Goal: Task Accomplishment & Management: Manage account settings

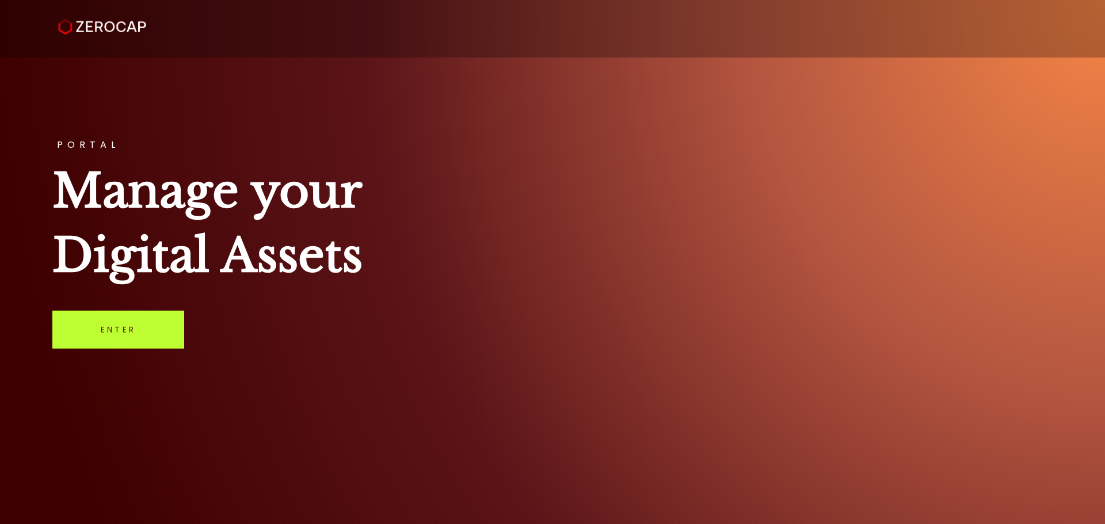
click at [112, 324] on link "Enter" at bounding box center [118, 330] width 132 height 38
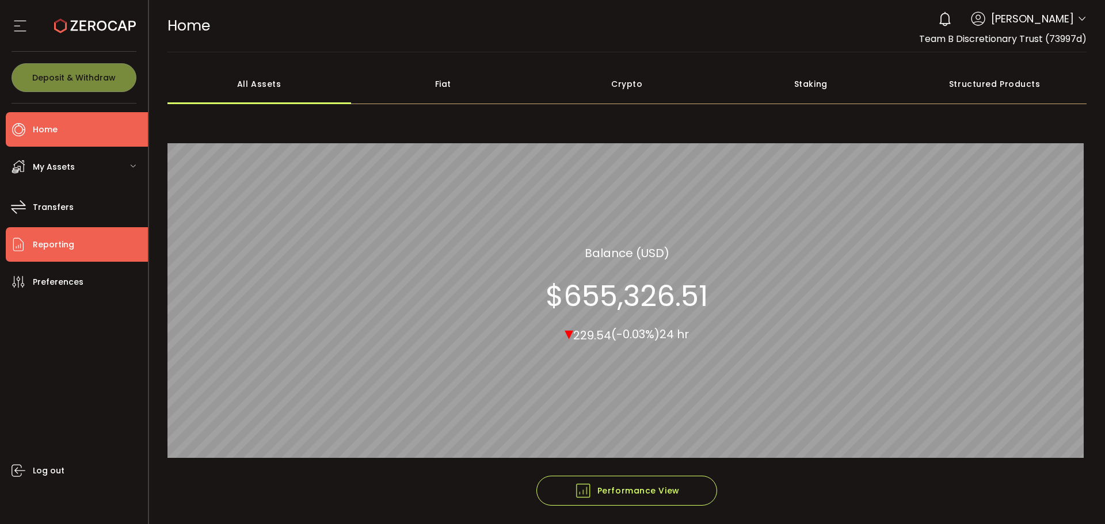
click at [42, 238] on span "Reporting" at bounding box center [53, 245] width 41 height 17
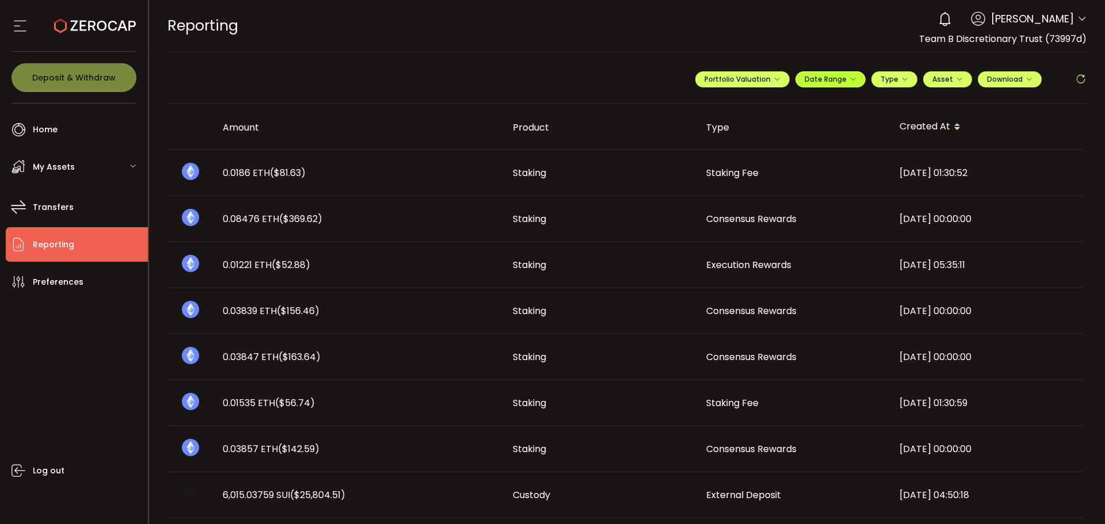
click at [838, 81] on span "Date Range" at bounding box center [831, 79] width 52 height 10
click at [795, 103] on input at bounding box center [799, 103] width 74 height 12
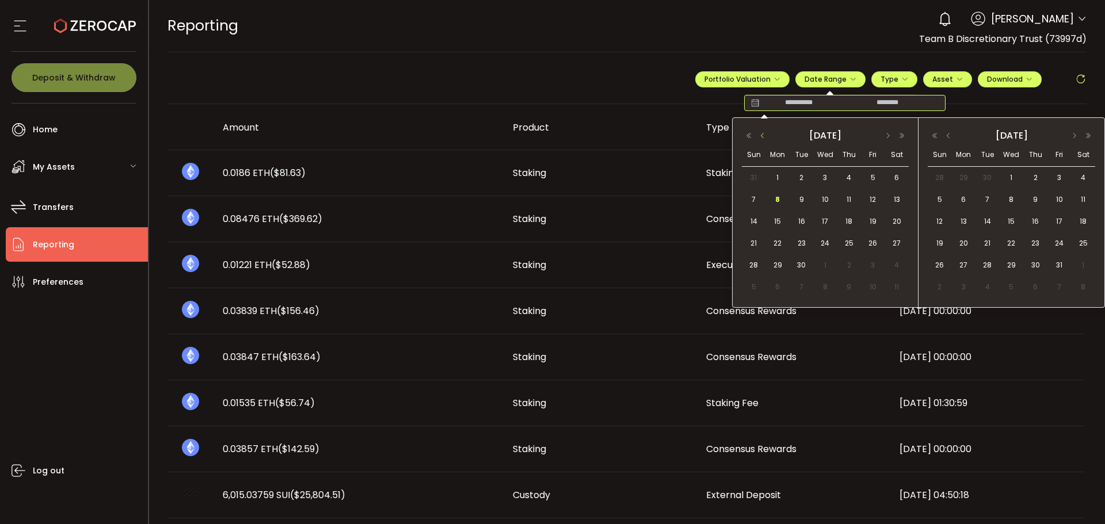
click at [759, 134] on button "button" at bounding box center [763, 136] width 14 height 8
click at [870, 177] on span "1" at bounding box center [873, 178] width 14 height 14
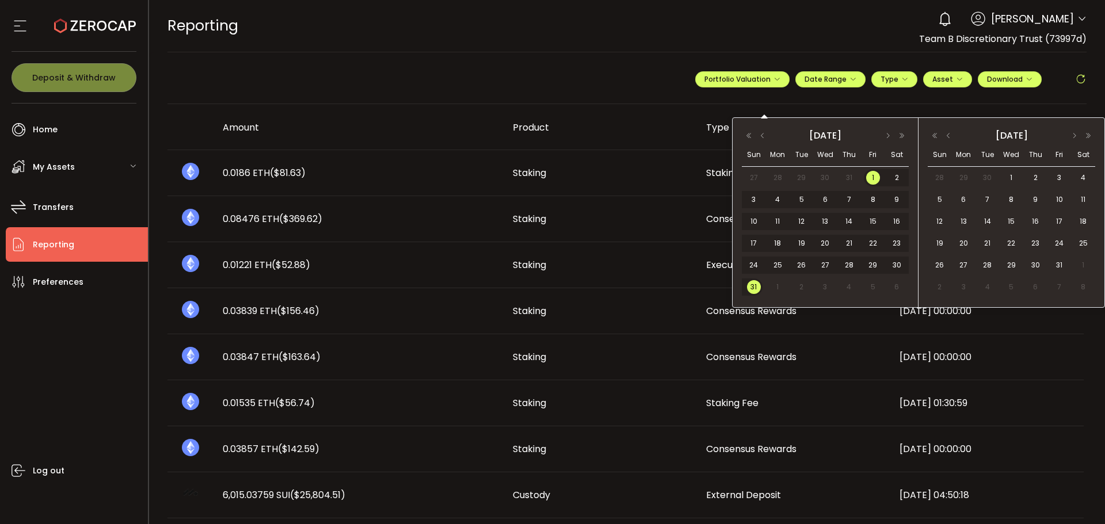
click at [749, 289] on span "31" at bounding box center [754, 287] width 14 height 14
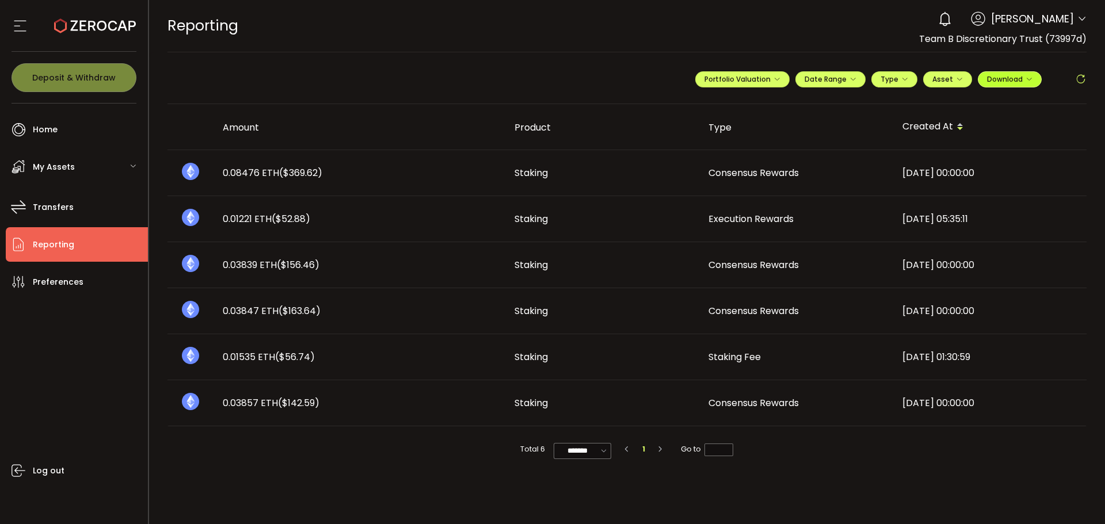
click at [1011, 79] on span "Download" at bounding box center [1009, 79] width 45 height 10
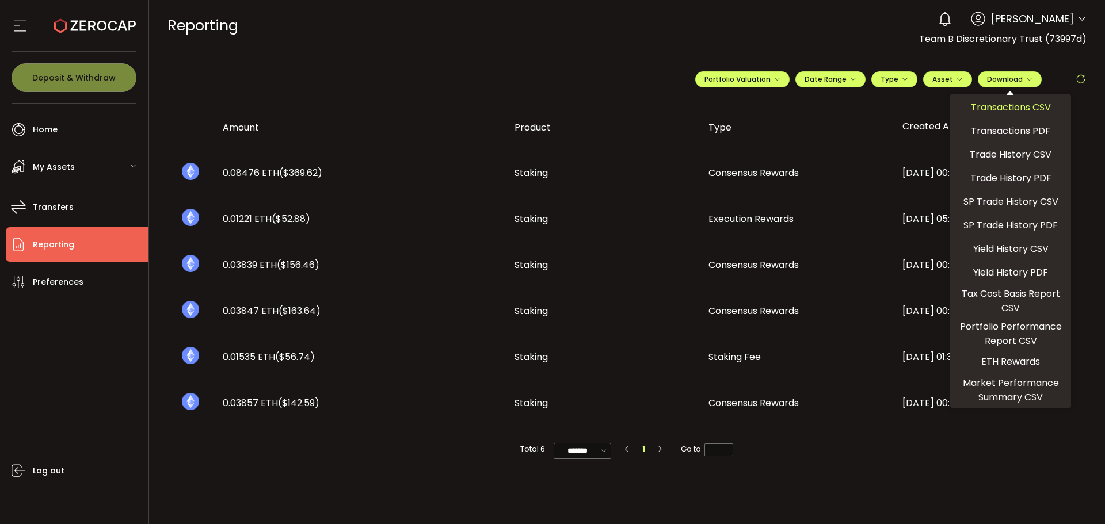
click at [993, 108] on span "Transactions CSV" at bounding box center [1011, 107] width 80 height 14
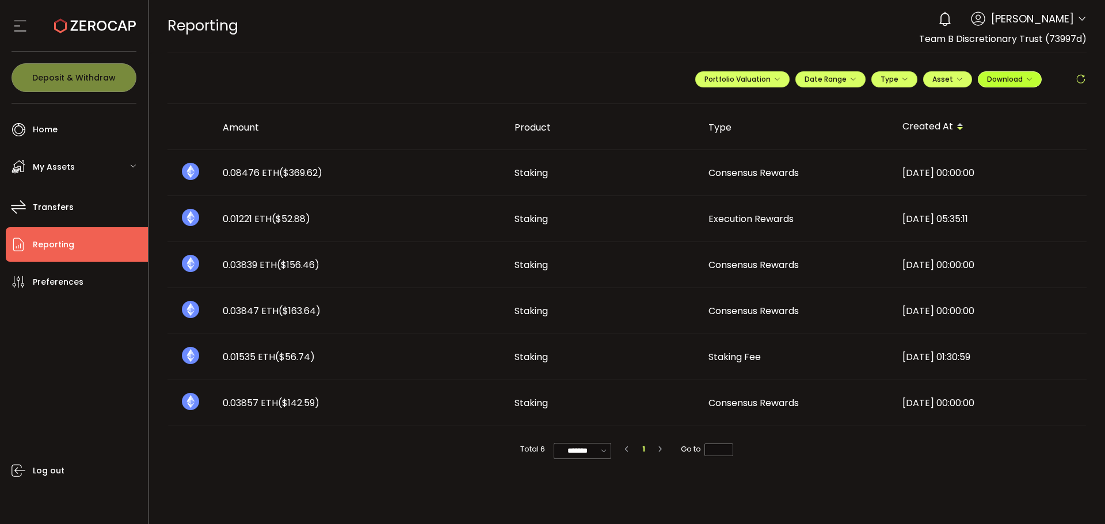
click at [1002, 77] on span "Download" at bounding box center [1009, 79] width 45 height 10
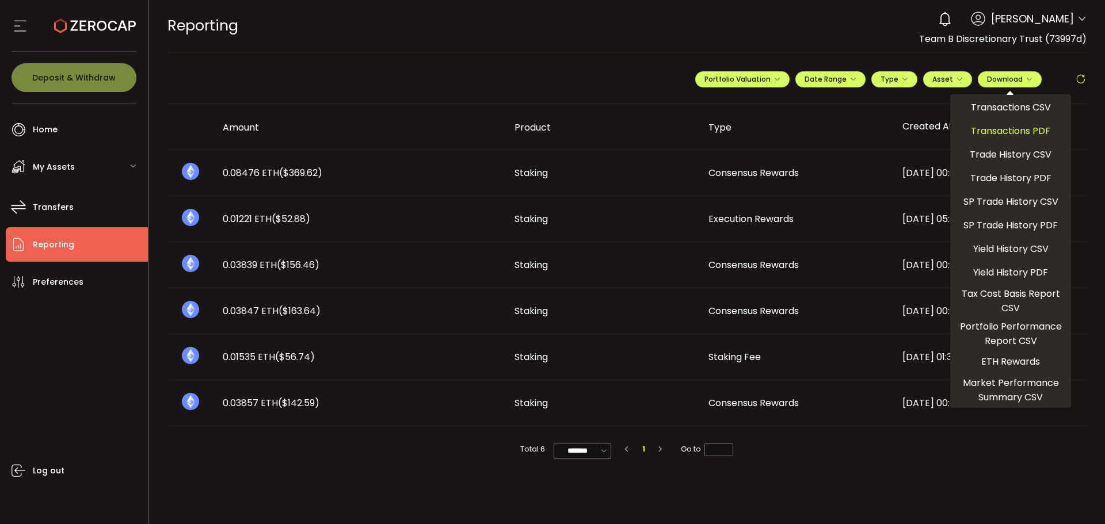
click at [994, 131] on span "Transactions PDF" at bounding box center [1010, 131] width 79 height 14
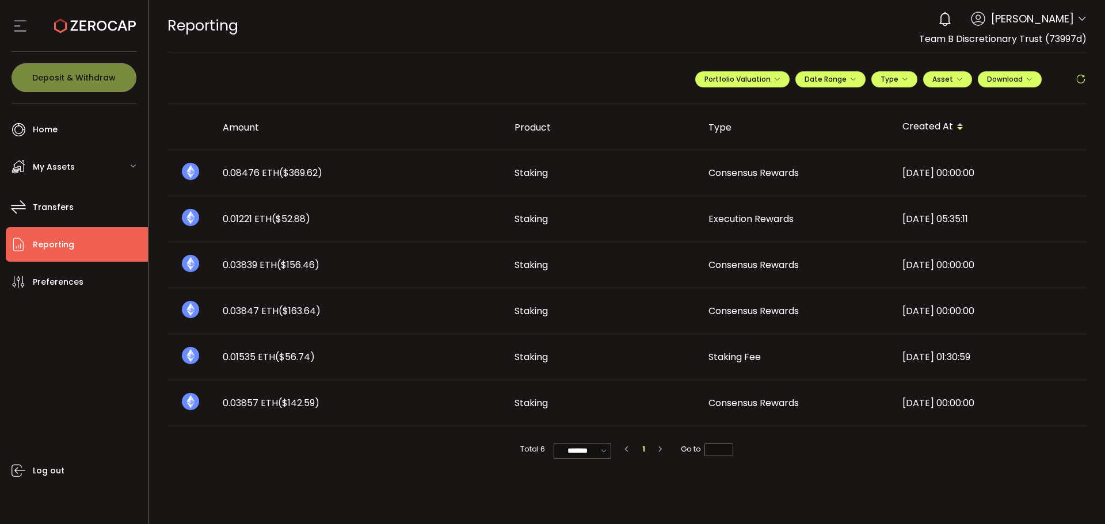
click at [1070, 97] on div "**********" at bounding box center [890, 84] width 391 height 35
click at [1012, 79] on span "Download" at bounding box center [1009, 79] width 45 height 10
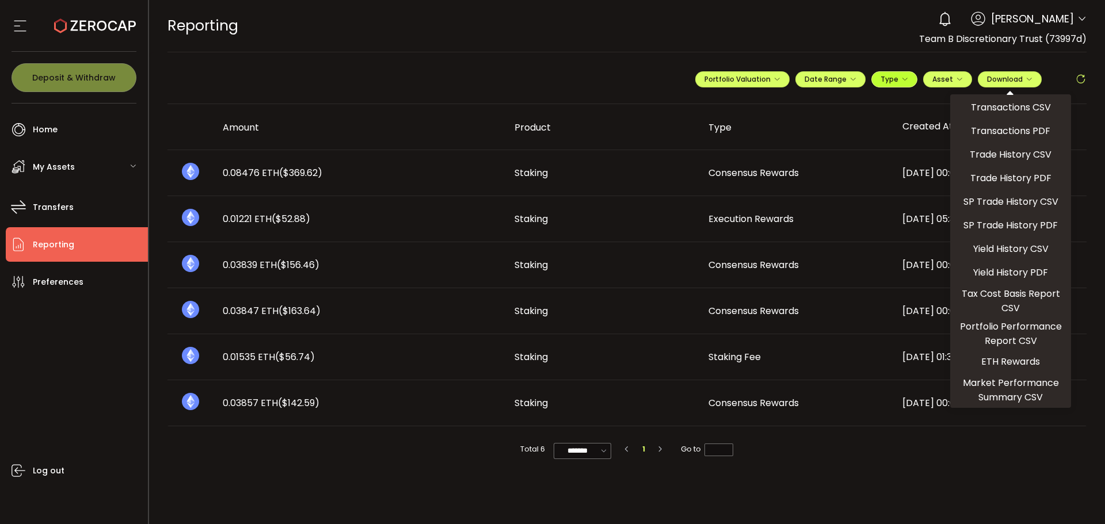
click at [906, 78] on icon "button" at bounding box center [904, 79] width 7 height 7
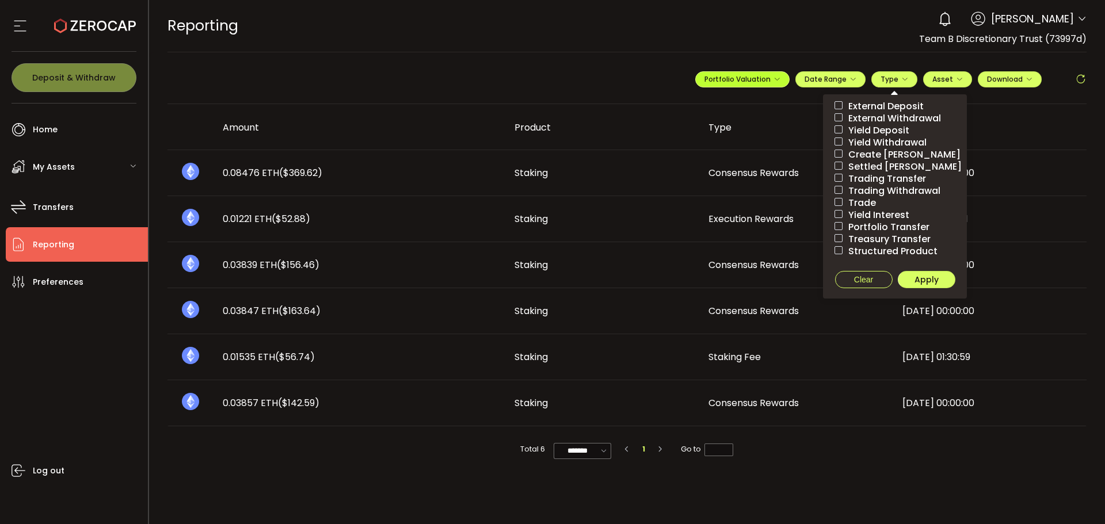
click at [775, 84] on button "Portfolio Valuation" at bounding box center [742, 79] width 94 height 16
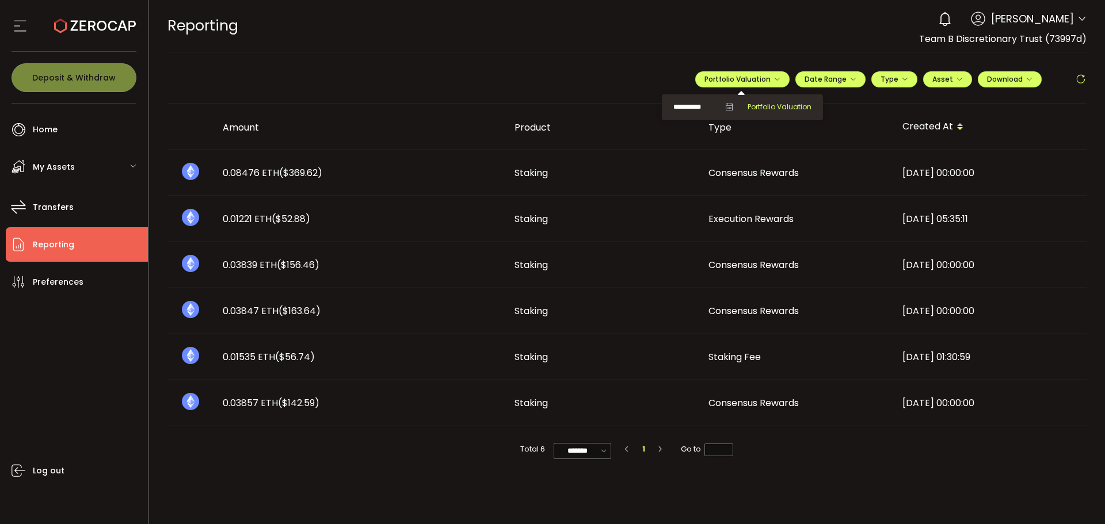
click at [765, 103] on span "Portfolio Valuation" at bounding box center [780, 107] width 64 height 10
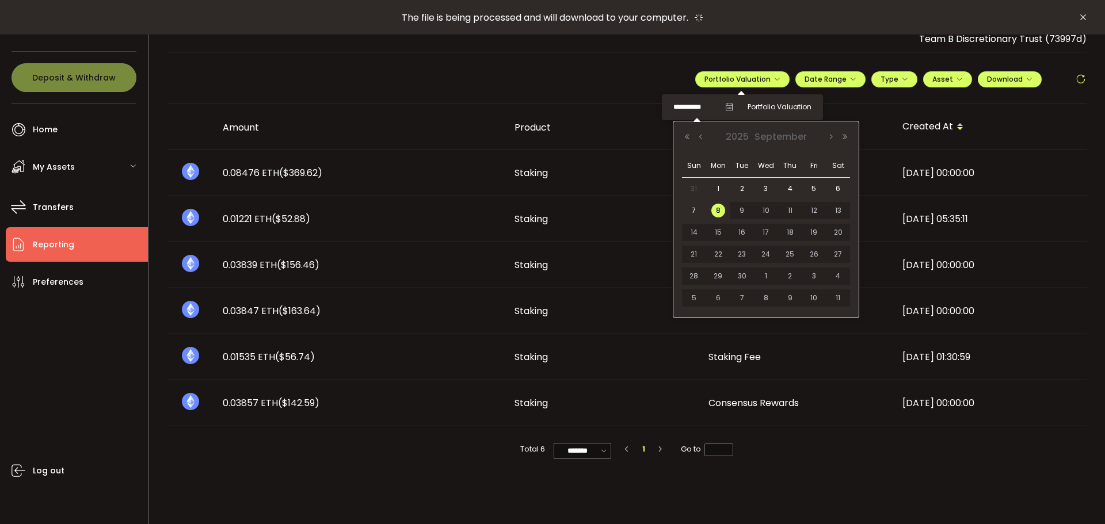
click at [703, 106] on input "**********" at bounding box center [696, 107] width 46 height 14
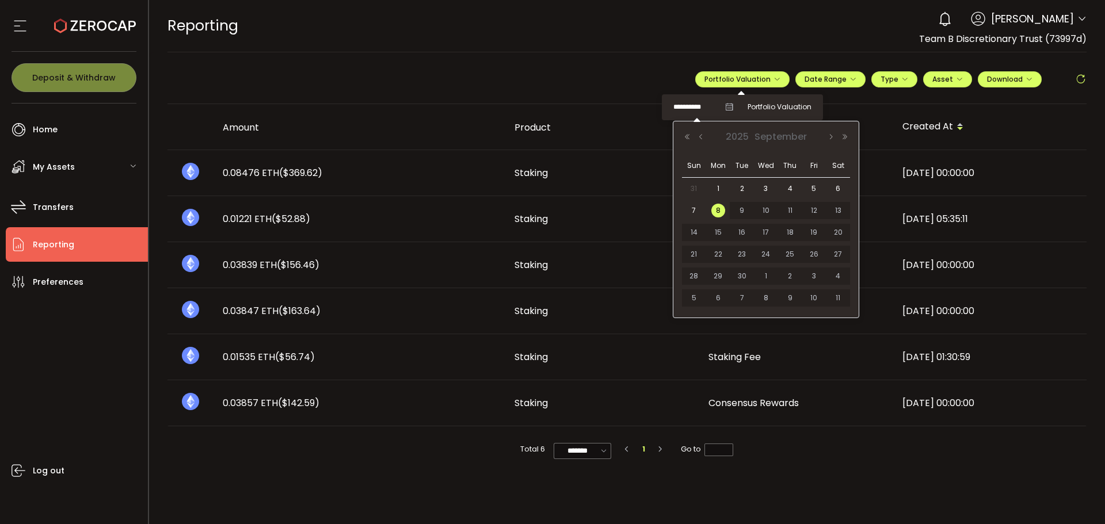
click at [695, 189] on span "31" at bounding box center [694, 189] width 14 height 14
type input "**********"
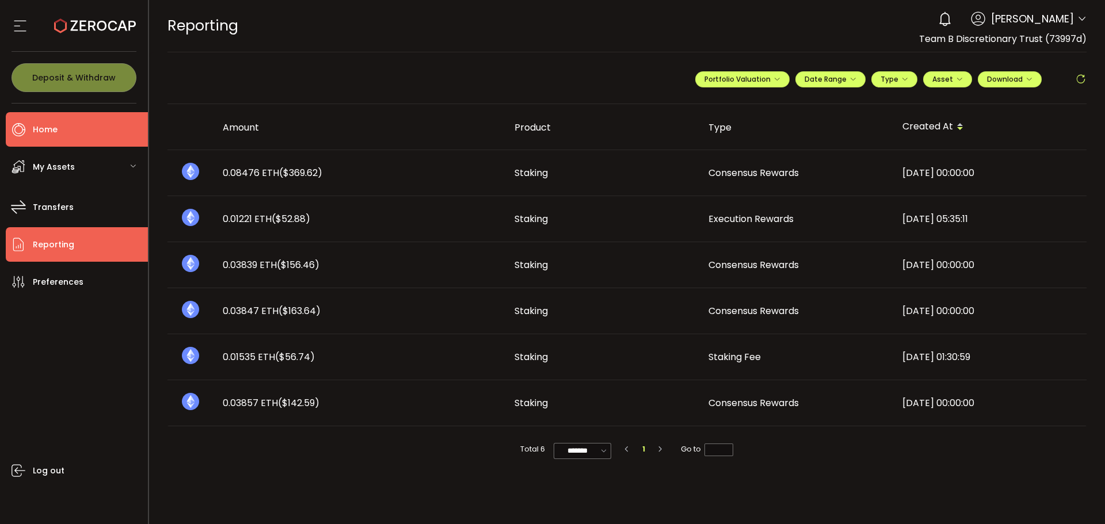
click at [35, 121] on span "Home" at bounding box center [45, 129] width 25 height 17
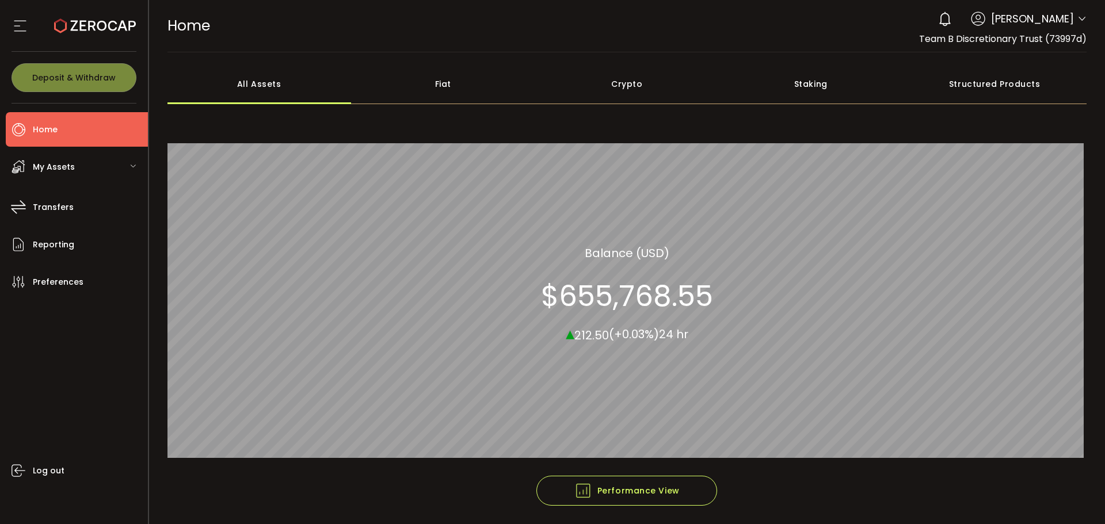
click at [44, 169] on span "My Assets" at bounding box center [54, 167] width 42 height 17
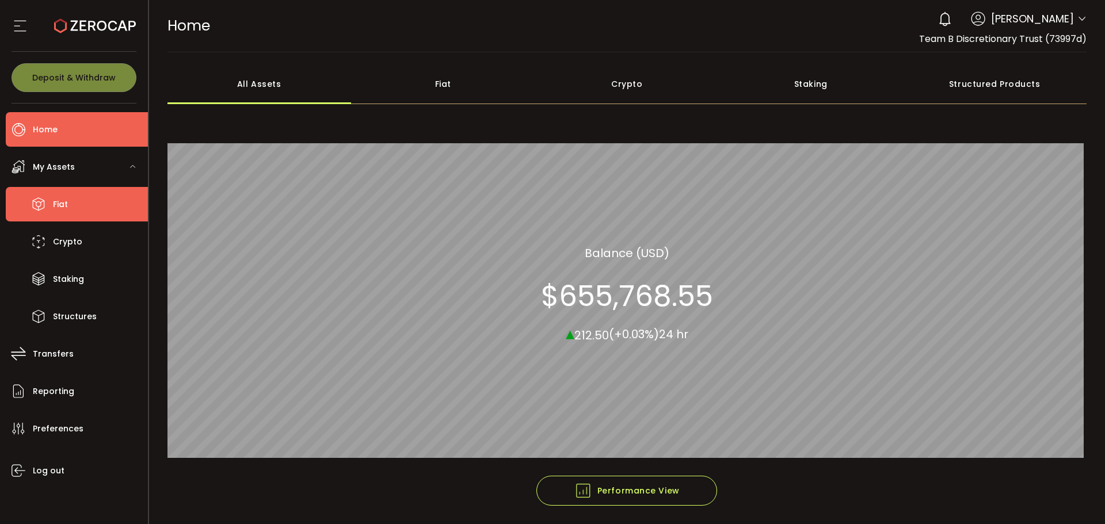
click at [54, 196] on span "Fiat" at bounding box center [60, 204] width 15 height 17
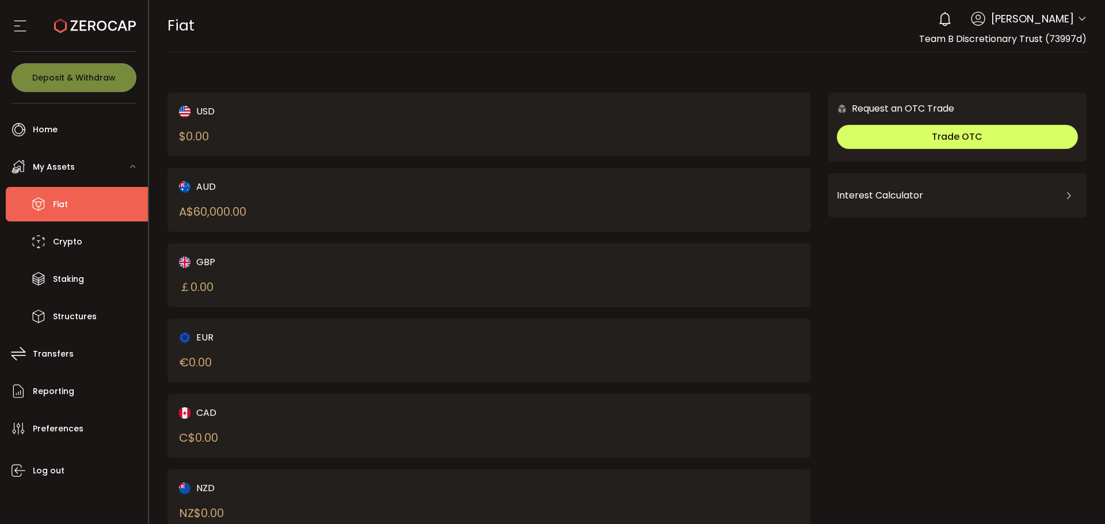
click at [246, 205] on div "A$ 60,000.00" at bounding box center [212, 211] width 67 height 17
click at [632, 216] on div "AUD A$ 60,000.00" at bounding box center [488, 200] width 643 height 64
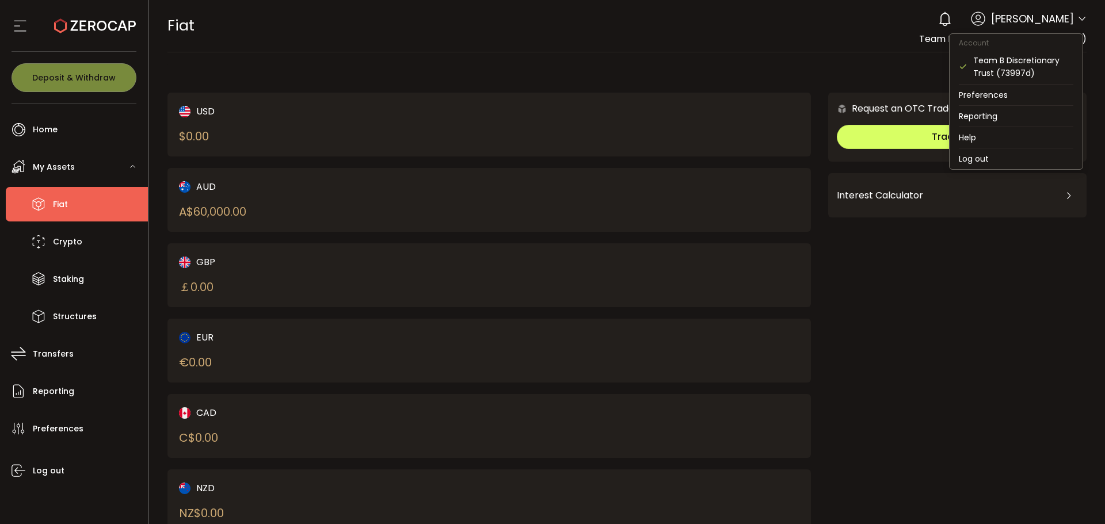
click at [1077, 17] on icon at bounding box center [1081, 18] width 9 height 9
click at [977, 158] on li "Log out" at bounding box center [1016, 158] width 133 height 21
